Goal: Task Accomplishment & Management: Use online tool/utility

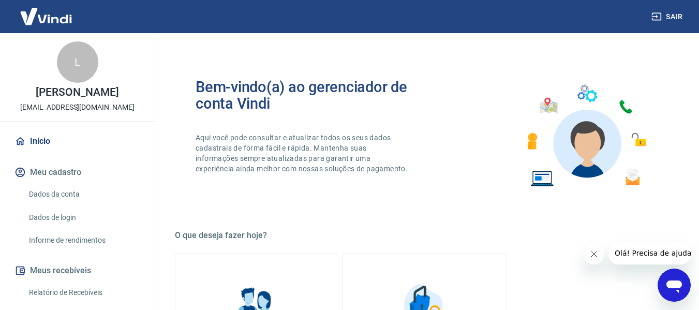
click at [440, 112] on div "Bem-vindo(a) ao gerenciador de conta Vindi Aqui você pode consultar e atualizar…" at bounding box center [424, 135] width 499 height 147
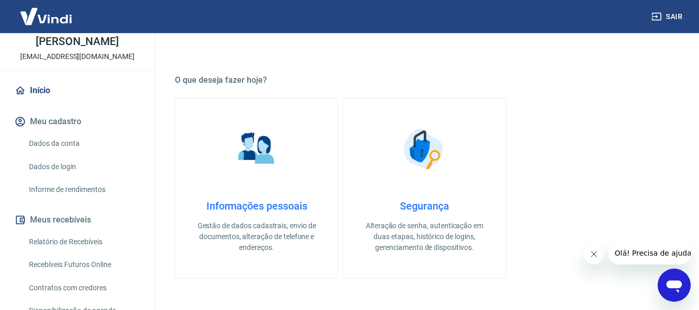
scroll to position [38, 0]
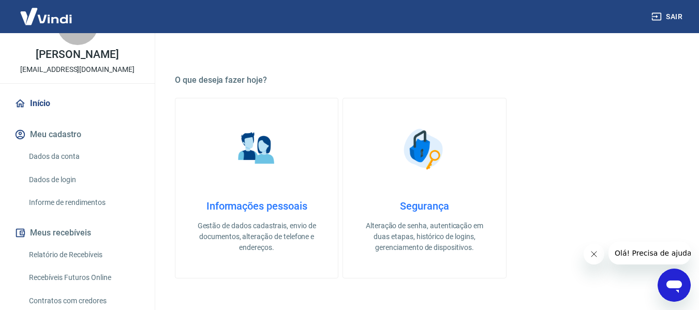
click at [78, 255] on link "Relatório de Recebíveis" at bounding box center [83, 254] width 117 height 21
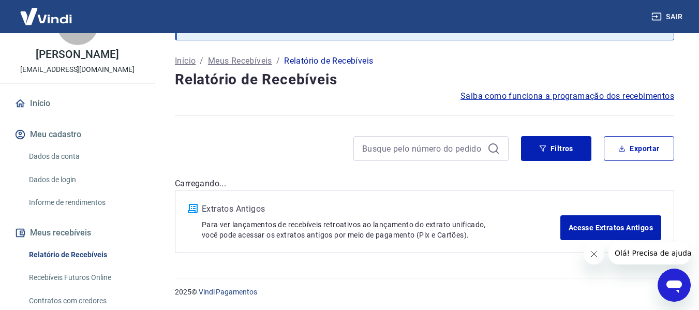
scroll to position [54, 0]
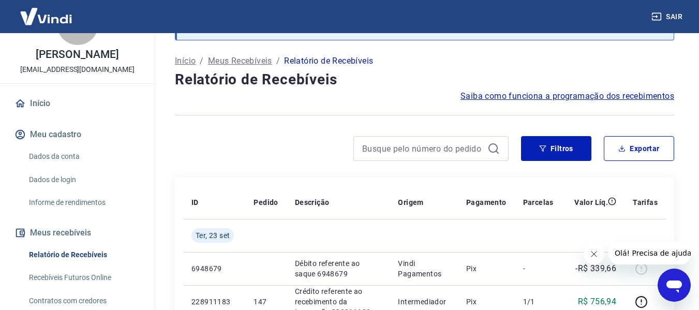
click at [73, 274] on link "Recebíveis Futuros Online" at bounding box center [83, 277] width 117 height 21
